Goal: Complete application form

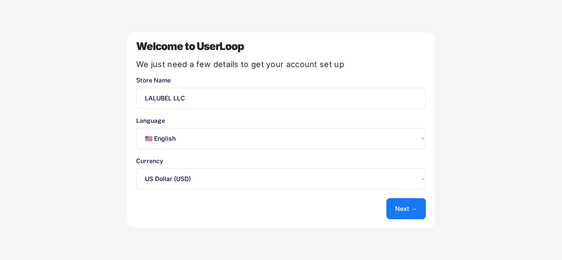
select select ""en""
select select ""1348695171700984260__LOOKUP__1635527639547x175194367885836100""
click at [416, 203] on button "Next →" at bounding box center [407, 209] width 40 height 21
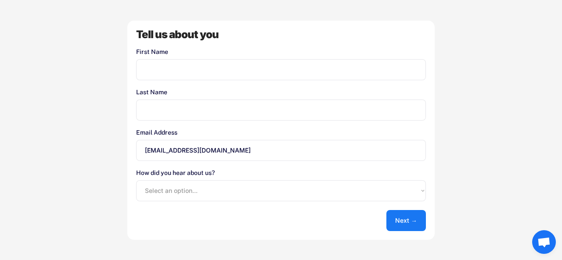
click at [206, 66] on input "input" at bounding box center [281, 69] width 290 height 21
type input "pierre"
type input "kingsley"
click at [229, 183] on select "Select an option... Shopify App Store Google UserLoop Blog Referred by a friend…" at bounding box center [281, 191] width 290 height 21
select select ""shopify_app_store""
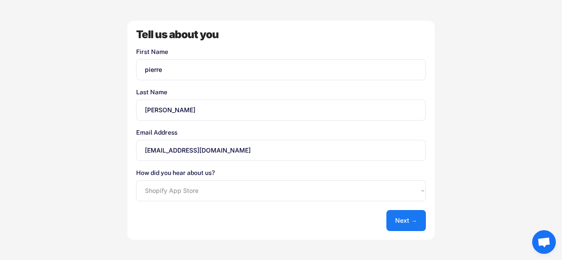
click at [136, 181] on select "Select an option... Shopify App Store Google UserLoop Blog Referred by a friend…" at bounding box center [281, 191] width 290 height 21
click at [393, 220] on button "Next →" at bounding box center [407, 220] width 40 height 21
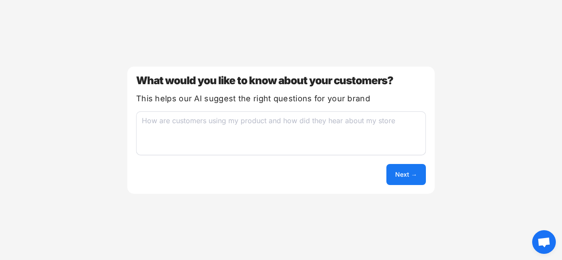
click at [409, 177] on button "Next →" at bounding box center [407, 174] width 40 height 21
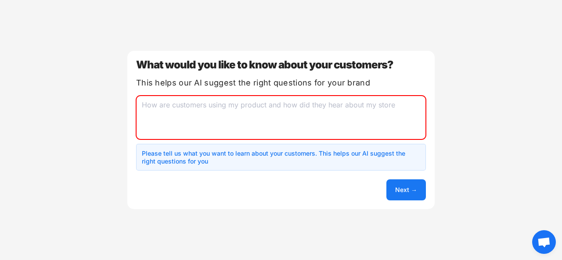
click at [136, 96] on span at bounding box center [136, 96] width 0 height 0
click at [395, 96] on div at bounding box center [281, 96] width 290 height 0
click at [276, 121] on textarea at bounding box center [281, 118] width 290 height 44
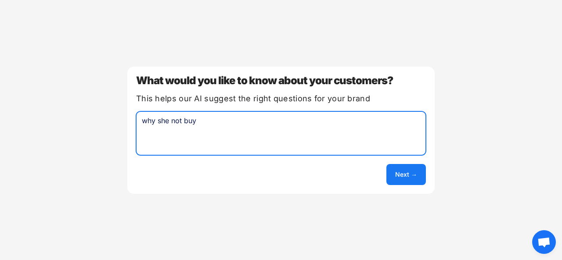
type textarea "why she not buy"
click at [398, 174] on button "Next →" at bounding box center [407, 174] width 40 height 21
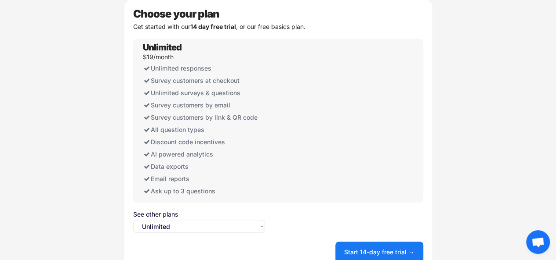
scroll to position [11, 0]
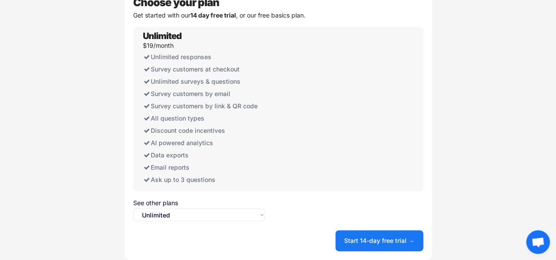
click at [246, 218] on select "Select an option... Unlimited Free" at bounding box center [199, 215] width 132 height 13
select select ""free0""
click at [133, 209] on select "Select an option... Unlimited Free" at bounding box center [199, 215] width 132 height 13
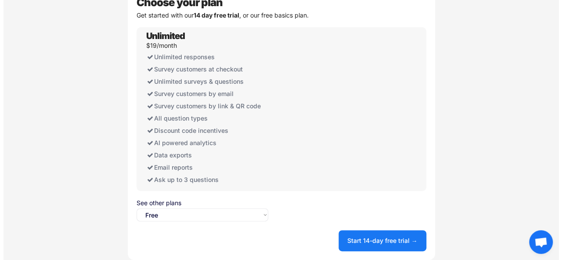
scroll to position [0, 0]
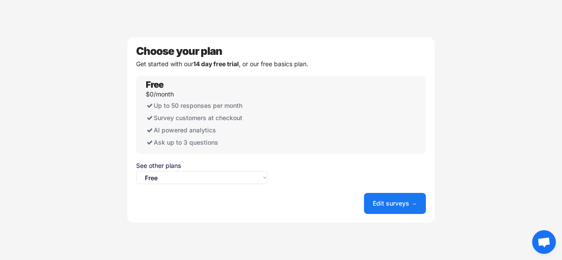
click at [373, 202] on button "Edit surveys →" at bounding box center [395, 203] width 62 height 21
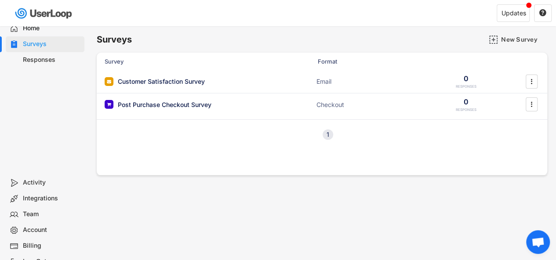
click at [49, 29] on div "Home" at bounding box center [52, 28] width 58 height 8
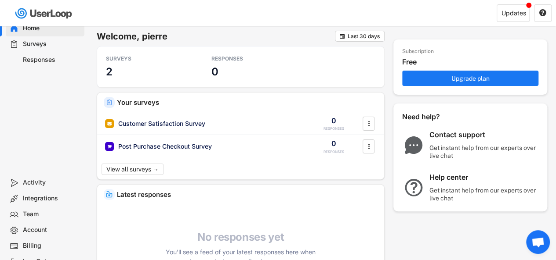
click at [49, 183] on div "Activity" at bounding box center [52, 183] width 58 height 8
